Goal: Obtain resource: Download file/media

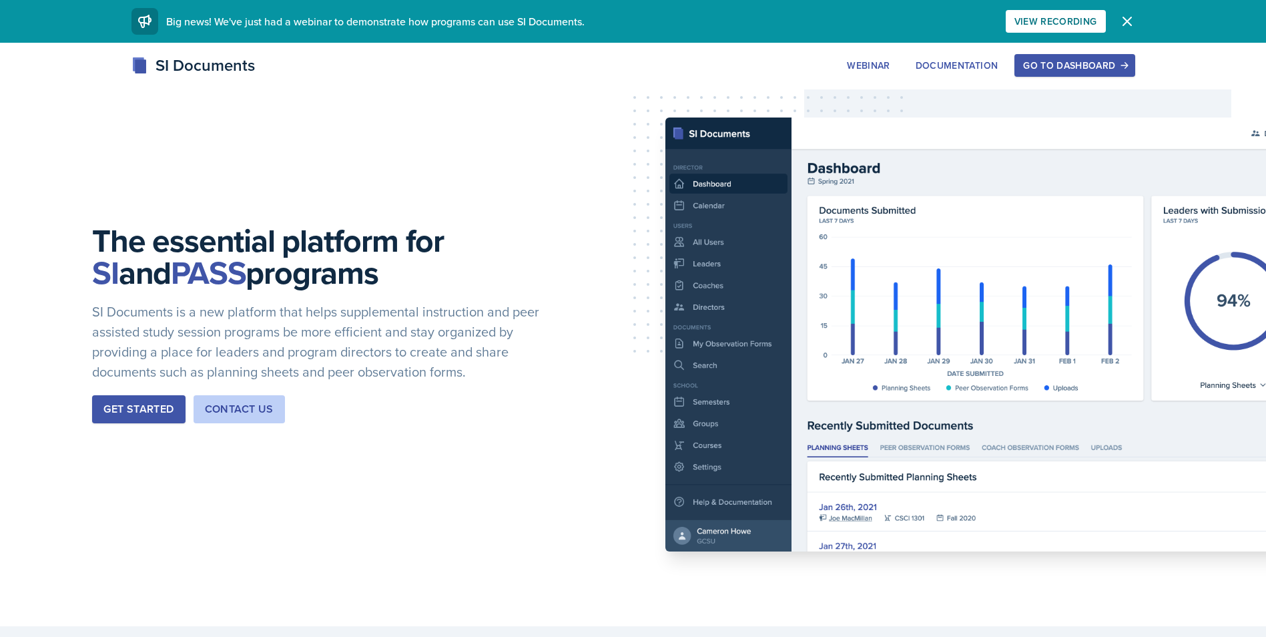
click at [1107, 63] on div "Go to Dashboard" at bounding box center [1074, 65] width 103 height 11
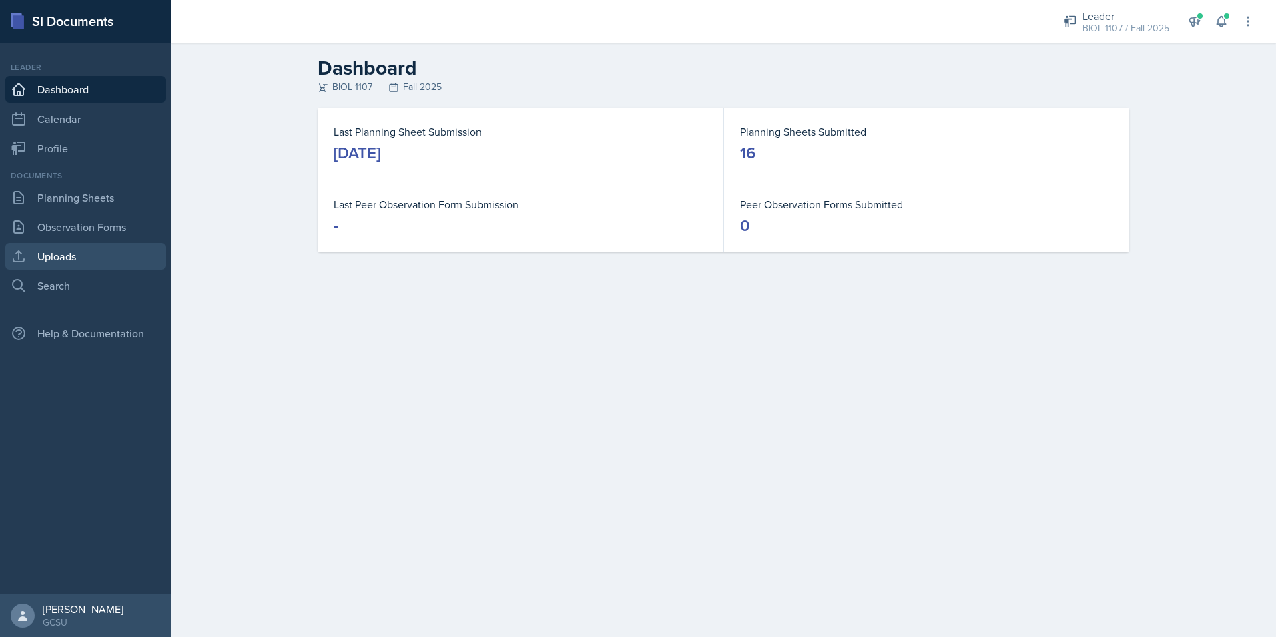
click at [64, 246] on link "Uploads" at bounding box center [85, 256] width 160 height 27
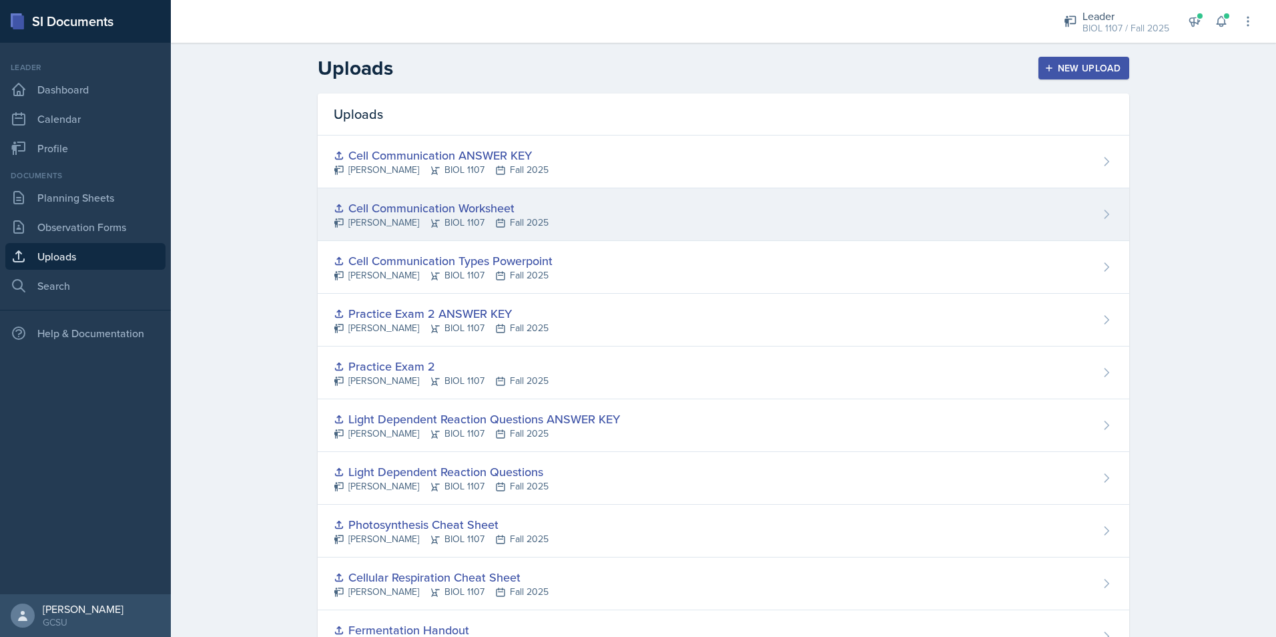
click at [548, 210] on div "Cell Communication Worksheet [PERSON_NAME] BIOL 1107 Fall 2025" at bounding box center [723, 214] width 811 height 53
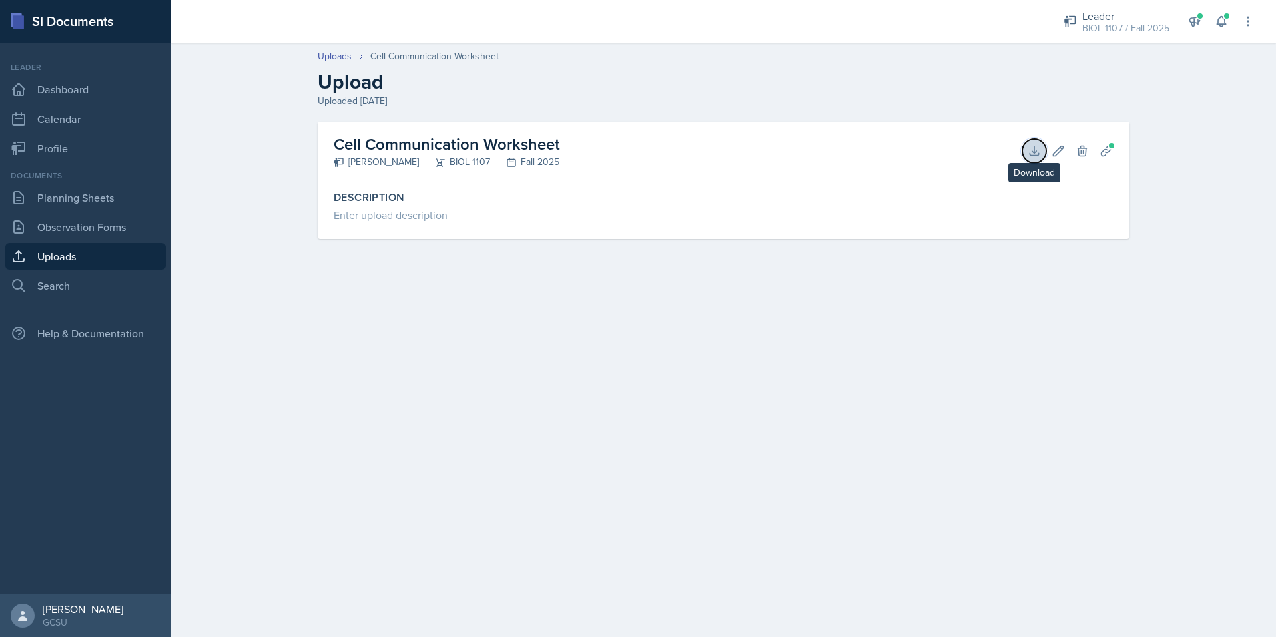
click at [1034, 157] on icon at bounding box center [1033, 150] width 13 height 13
